Goal: Find specific page/section: Find specific page/section

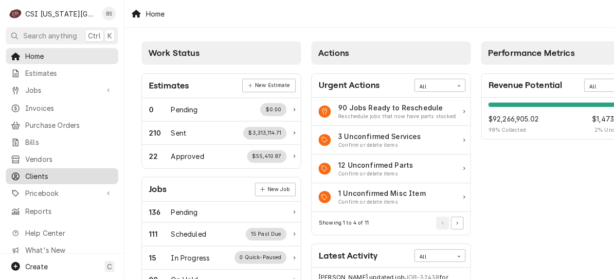
click at [41, 171] on span "Clients" at bounding box center [69, 176] width 88 height 10
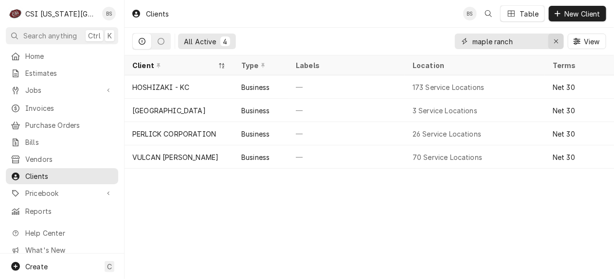
click at [555, 41] on icon "Erase input" at bounding box center [556, 41] width 5 height 7
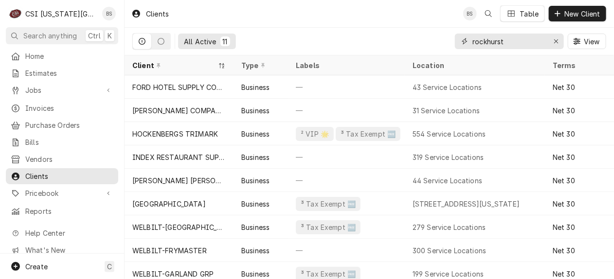
type input "rockhurst"
click at [555, 41] on icon "Erase input" at bounding box center [556, 41] width 5 height 7
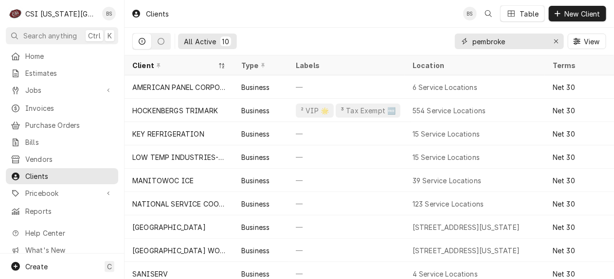
type input "pembroke"
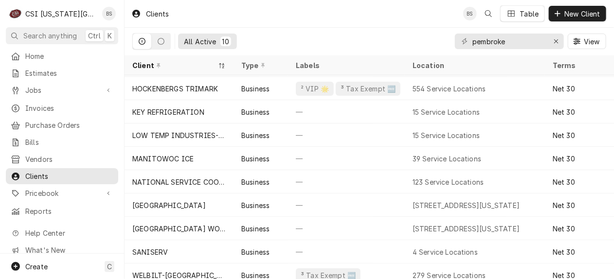
scroll to position [24, 0]
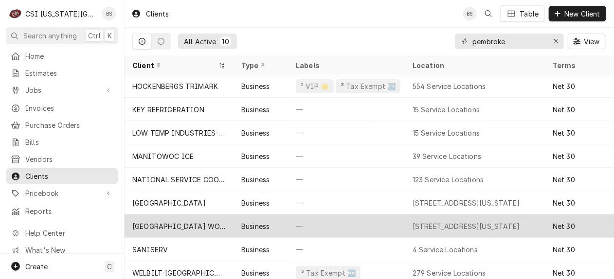
click at [182, 223] on div "PEMBROKE HILL WORNALL CAMPUS" at bounding box center [178, 226] width 93 height 10
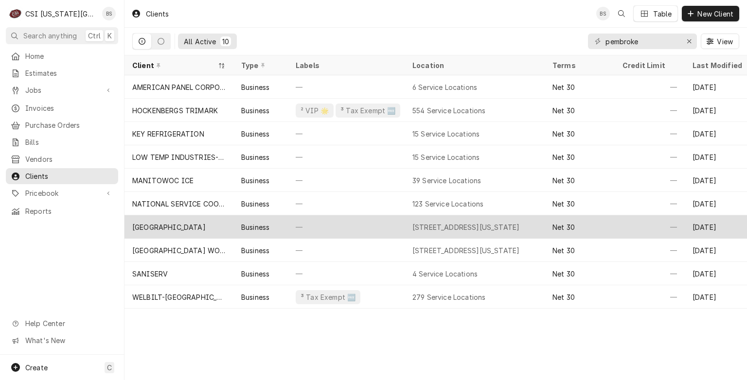
click at [175, 227] on div "PEMBROKE HILL HIGH SCHOOL" at bounding box center [168, 227] width 73 height 10
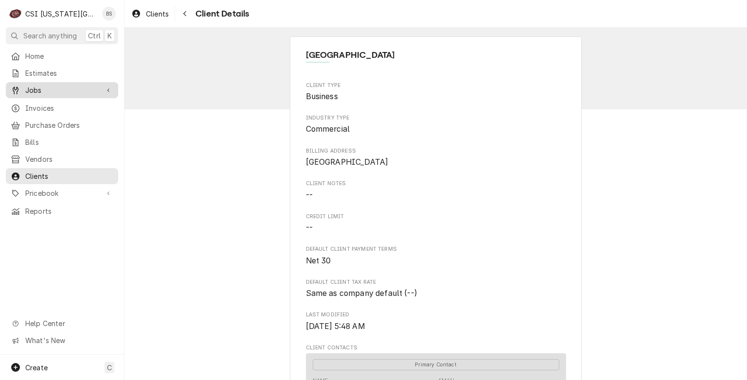
click at [36, 87] on span "Jobs" at bounding box center [61, 90] width 73 height 10
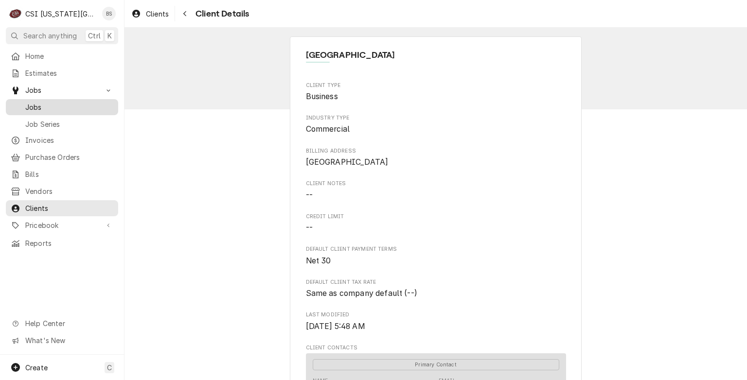
click at [34, 104] on span "Jobs" at bounding box center [69, 107] width 88 height 10
